Goal: Find specific page/section: Find specific page/section

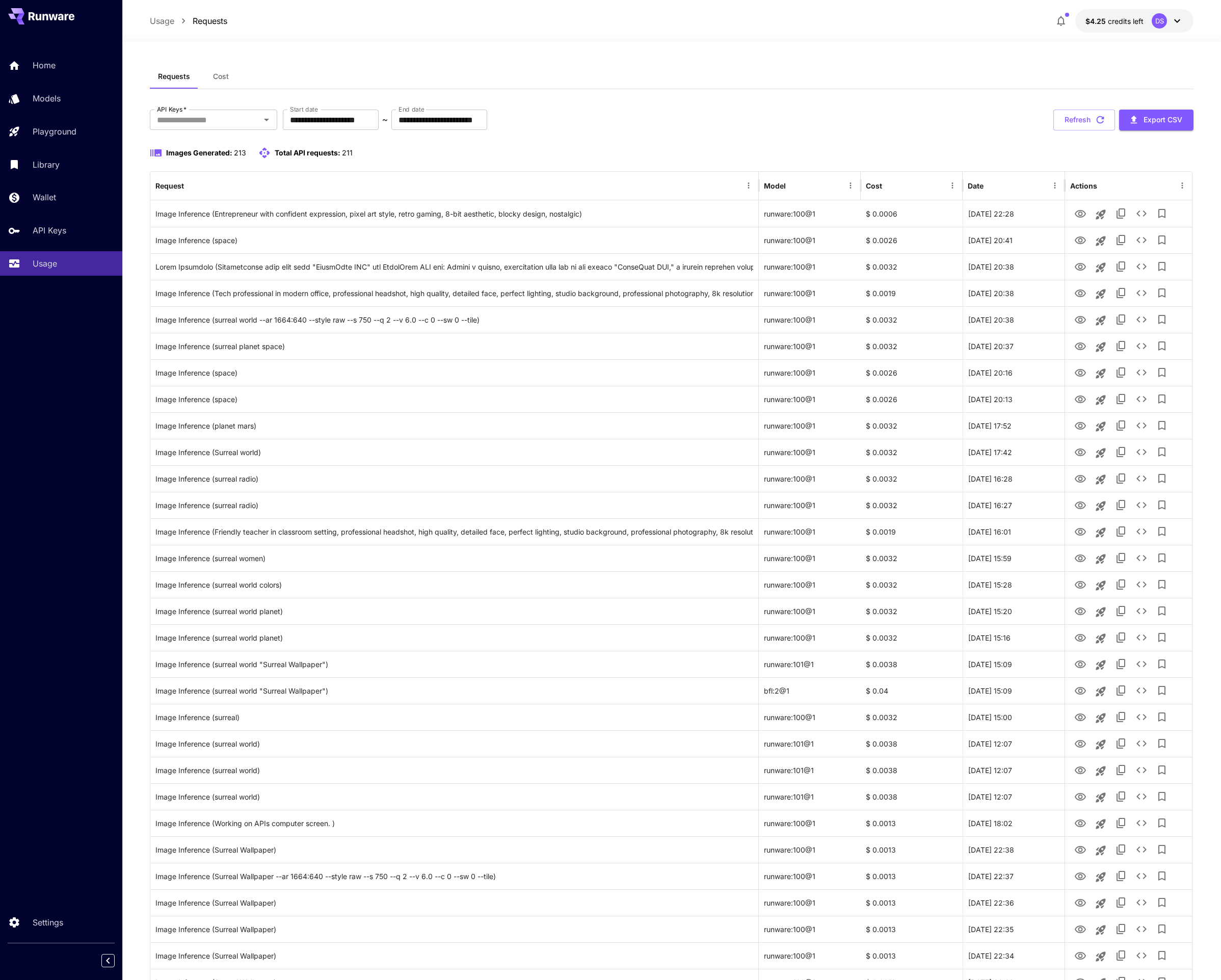
click at [704, 138] on div "**********" at bounding box center [672, 831] width 1044 height 1443
click at [1078, 214] on icon "View Image" at bounding box center [1081, 214] width 11 height 7
click at [609, 128] on div "**********" at bounding box center [672, 120] width 1044 height 21
click at [609, 128] on div "**********" at bounding box center [672, 120] width 1044 height 21
